Goal: Task Accomplishment & Management: Complete application form

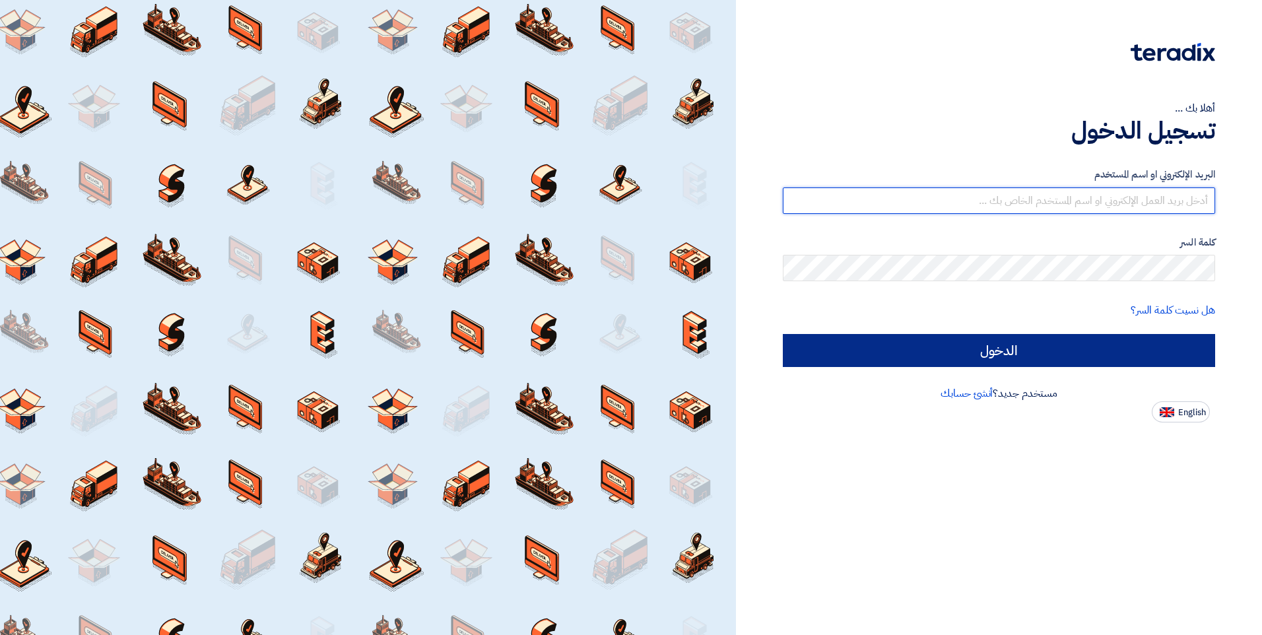
type input "[EMAIL_ADDRESS][DOMAIN_NAME]"
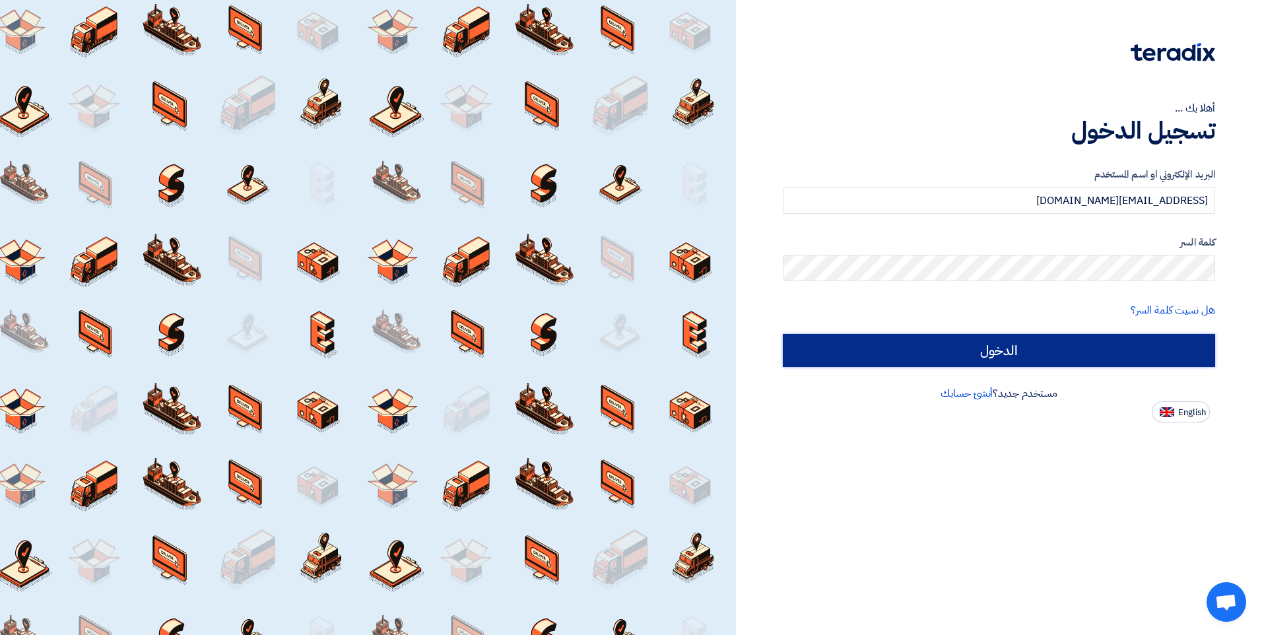
click at [956, 346] on input "الدخول" at bounding box center [999, 350] width 432 height 33
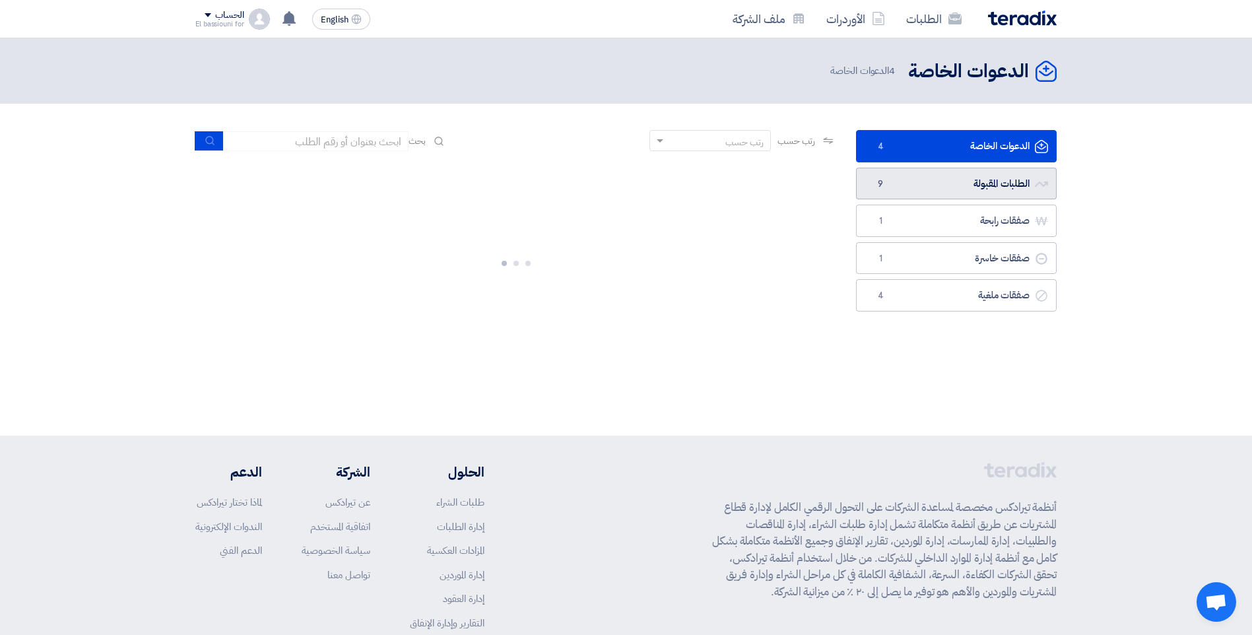
click at [935, 185] on link "الطلبات المقبولة الطلبات المقبولة 9" at bounding box center [956, 184] width 201 height 32
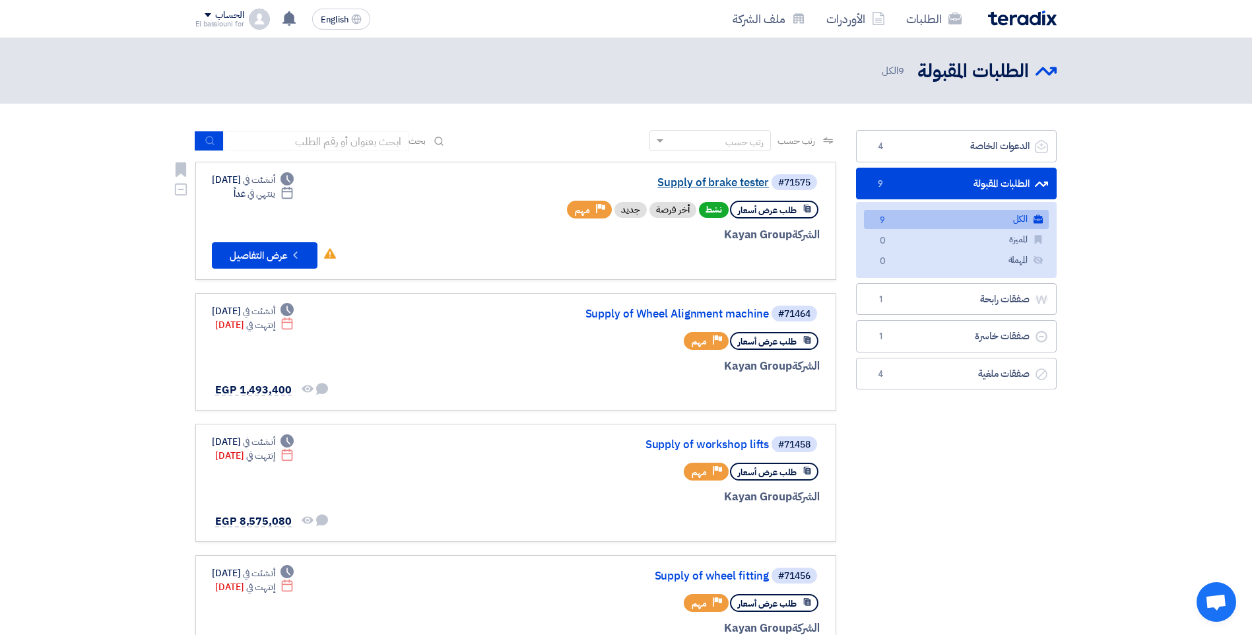
click at [679, 184] on link "Supply of brake tester" at bounding box center [637, 183] width 264 height 12
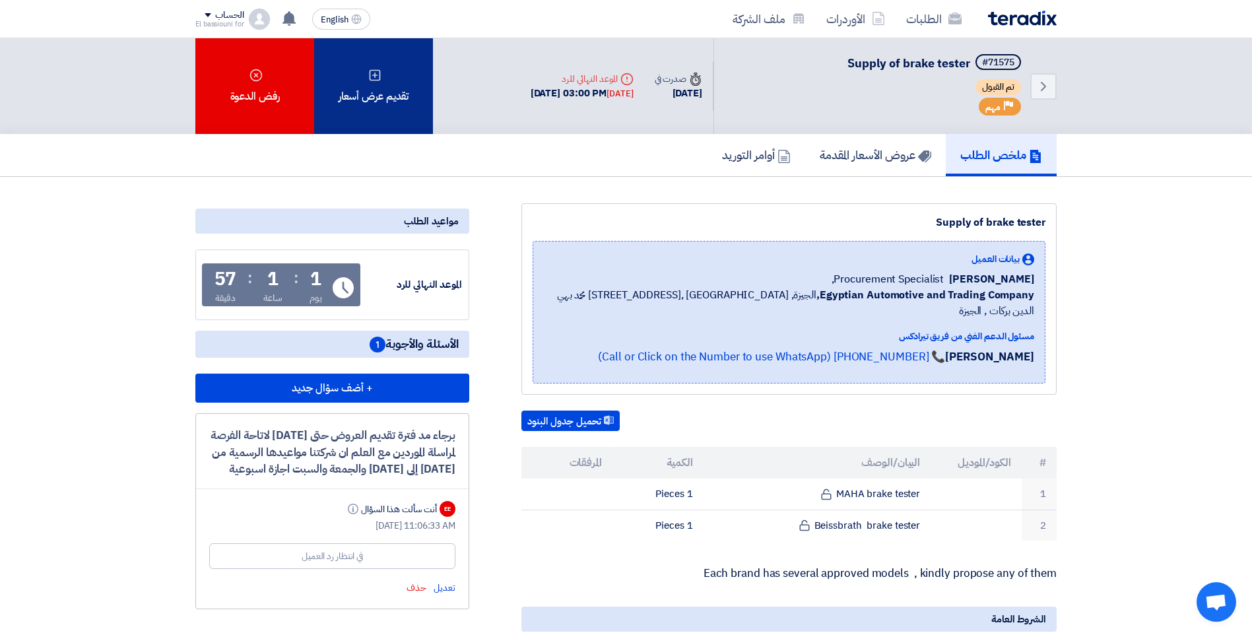
click at [380, 92] on div "تقديم عرض أسعار" at bounding box center [373, 86] width 119 height 96
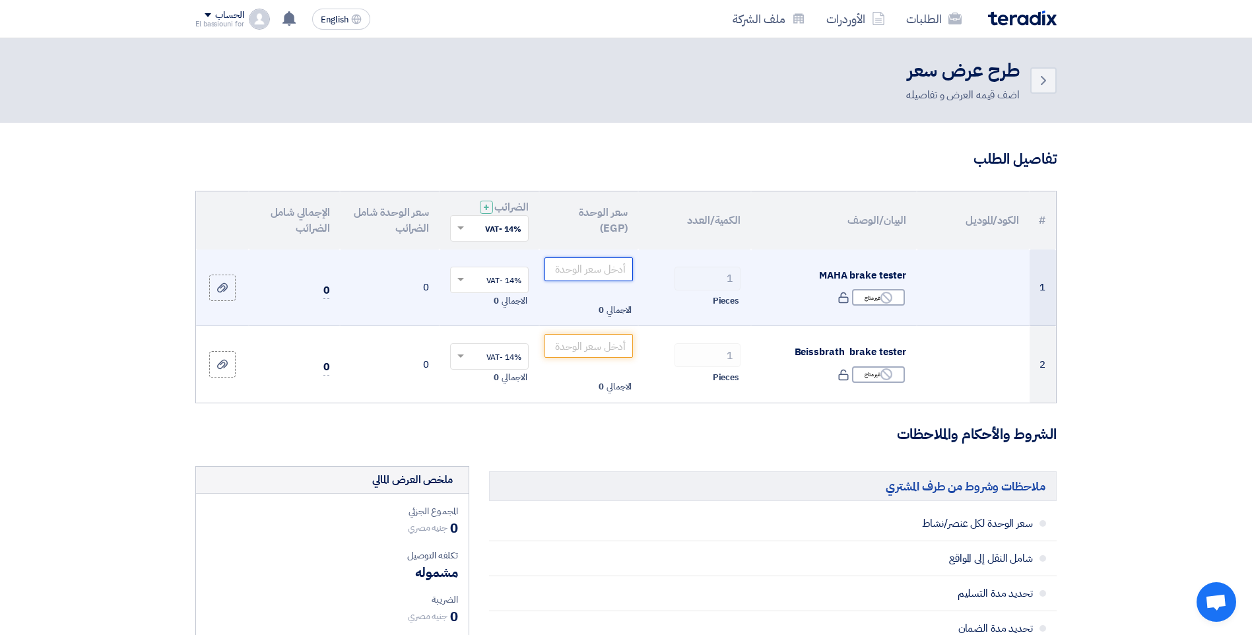
click at [603, 271] on input "number" at bounding box center [589, 269] width 89 height 24
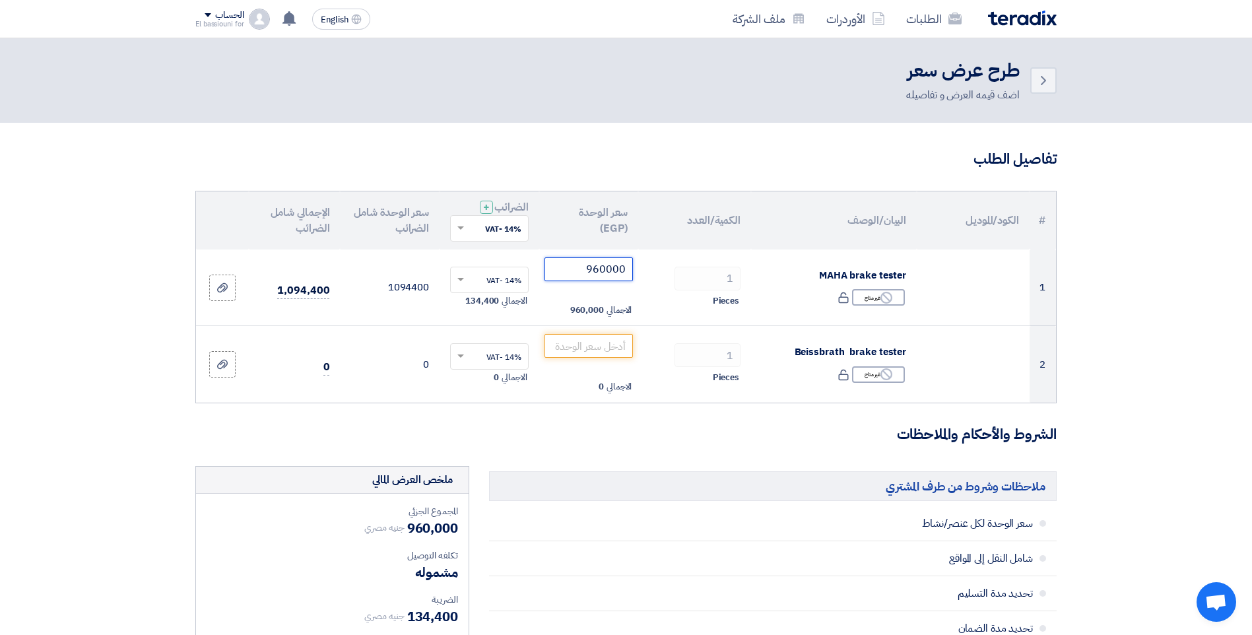
type input "960000"
